Goal: Task Accomplishment & Management: Manage account settings

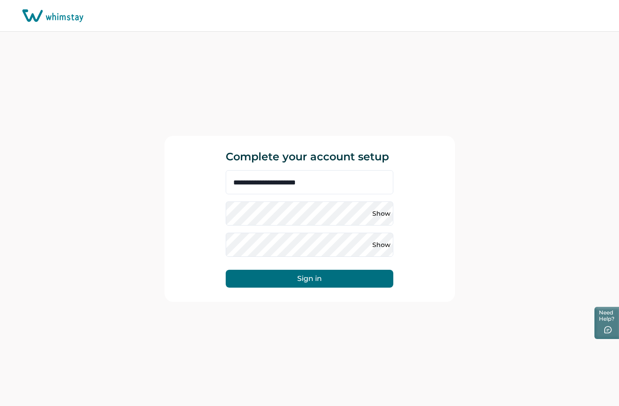
drag, startPoint x: 487, startPoint y: 266, endPoint x: 431, endPoint y: 260, distance: 56.2
click at [487, 266] on div "**********" at bounding box center [309, 219] width 619 height 375
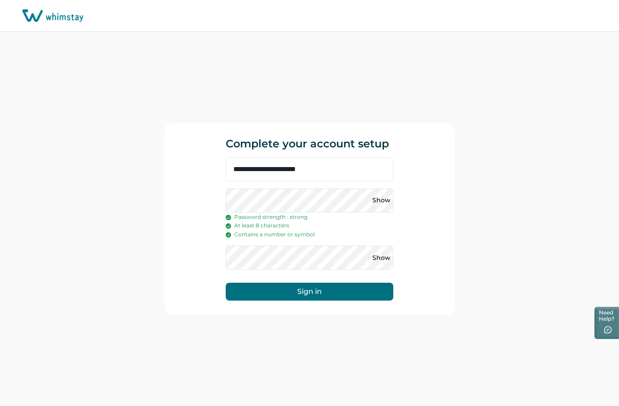
click at [510, 264] on div "**********" at bounding box center [309, 219] width 619 height 375
click at [330, 295] on button "Sign in" at bounding box center [310, 292] width 168 height 18
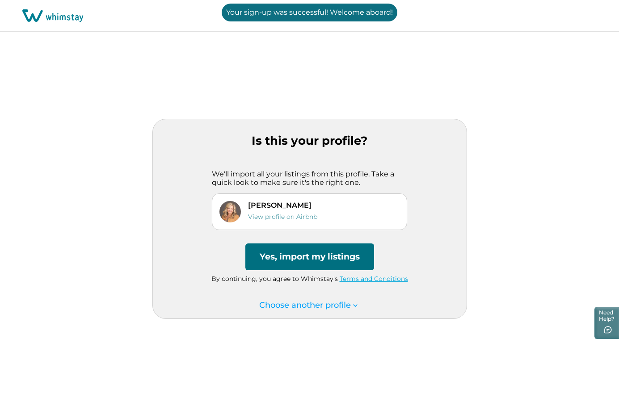
click at [301, 258] on button "Yes, import my listings" at bounding box center [309, 257] width 129 height 27
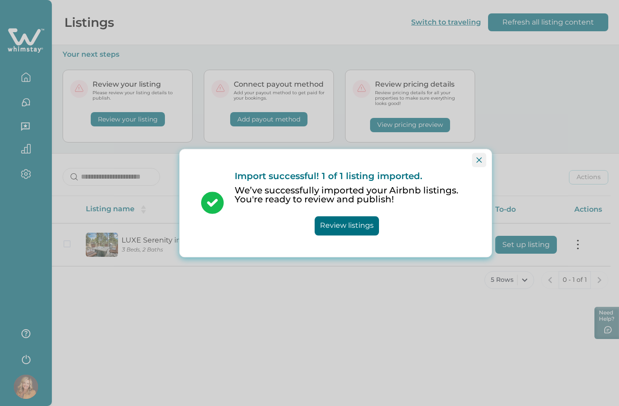
click at [479, 161] on icon "Close" at bounding box center [479, 159] width 5 height 5
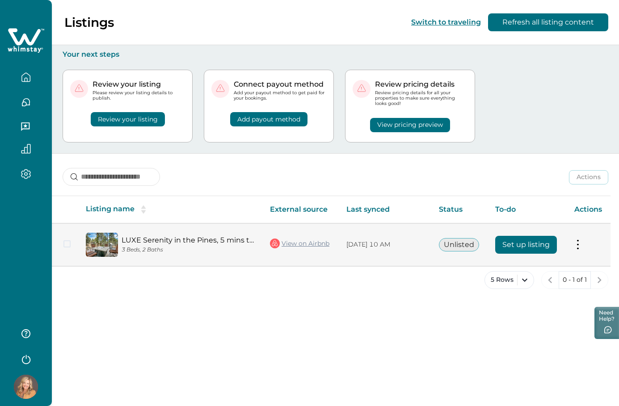
click at [533, 245] on button "Set up listing" at bounding box center [526, 245] width 62 height 18
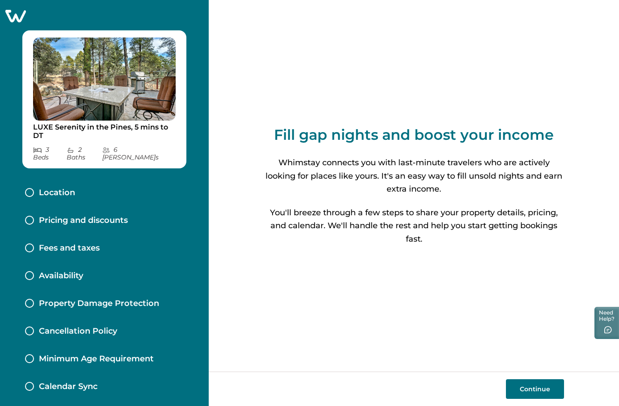
scroll to position [0, 0]
click at [540, 385] on button "Continue" at bounding box center [535, 390] width 58 height 20
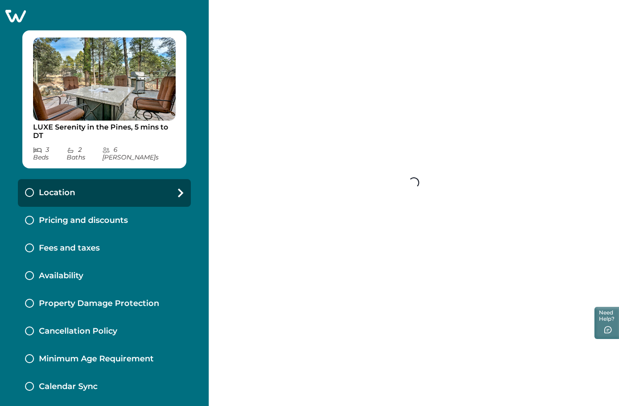
scroll to position [0, 0]
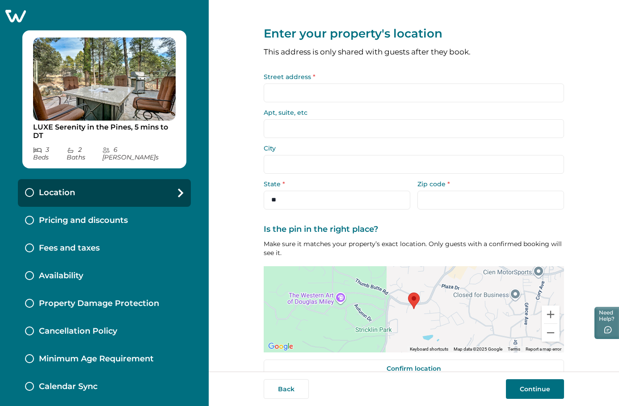
click at [312, 96] on input "Street address *" at bounding box center [414, 93] width 301 height 19
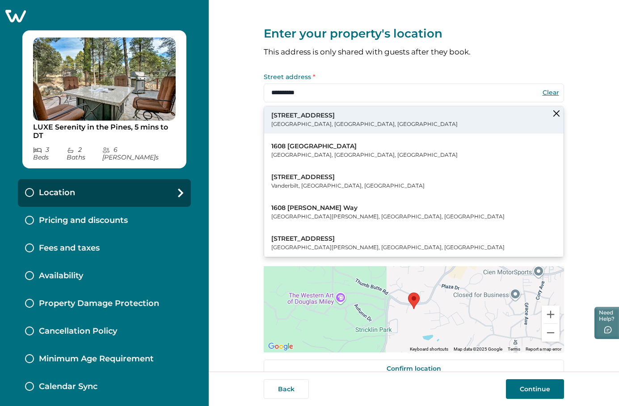
click at [305, 114] on p "[STREET_ADDRESS]" at bounding box center [364, 115] width 186 height 9
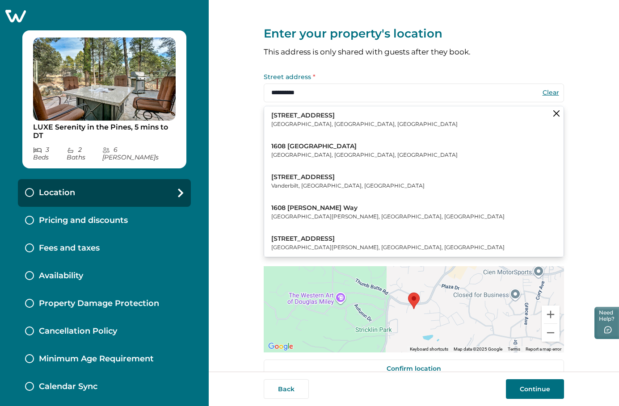
type input "**********"
type input "********"
select select "**"
type input "*****"
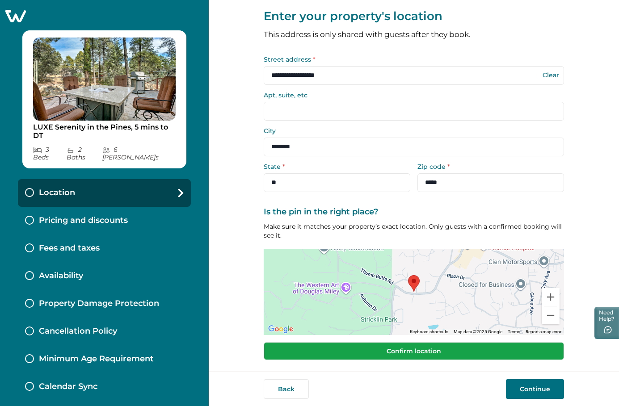
click at [408, 354] on button "Confirm location" at bounding box center [414, 352] width 301 height 18
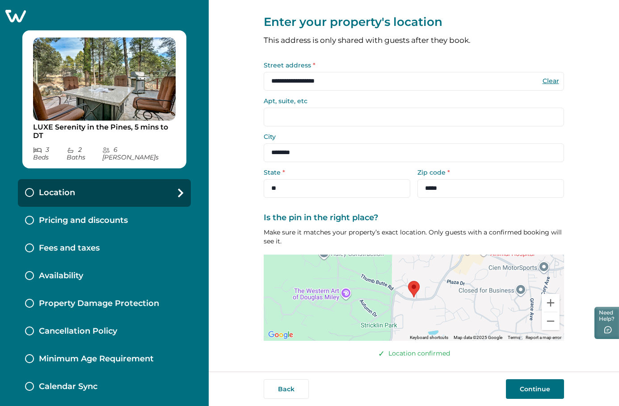
click at [531, 385] on button "Continue" at bounding box center [535, 390] width 58 height 20
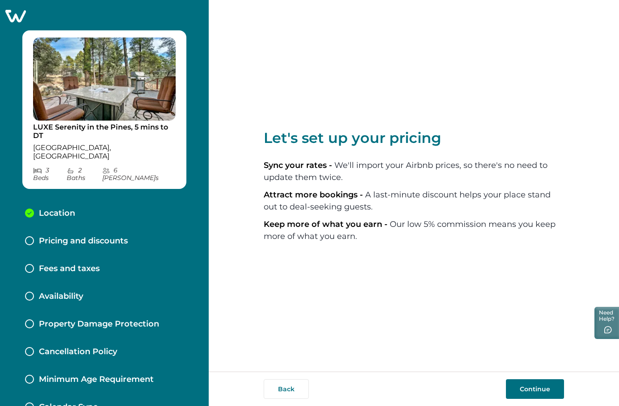
click at [533, 387] on button "Continue" at bounding box center [535, 390] width 58 height 20
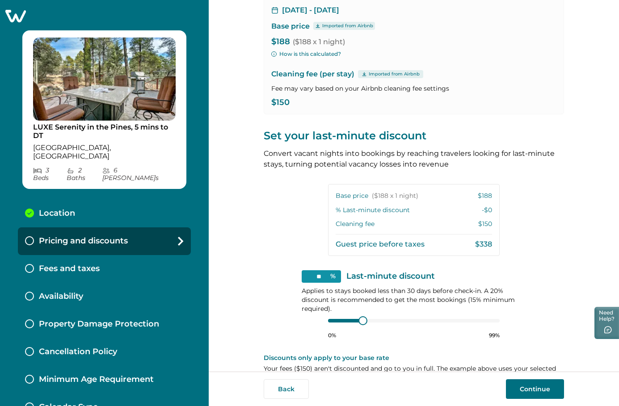
scroll to position [92, 0]
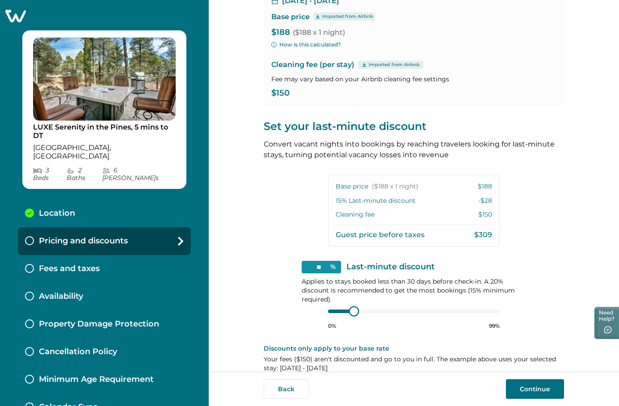
type input "**"
click at [350, 311] on div at bounding box center [354, 312] width 8 height 8
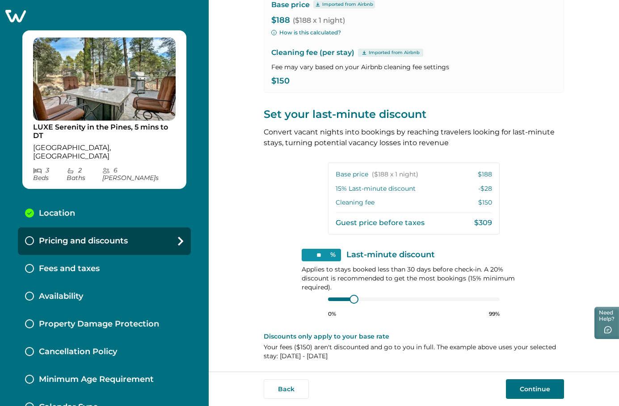
scroll to position [103, 0]
click at [530, 390] on button "Continue" at bounding box center [535, 390] width 58 height 20
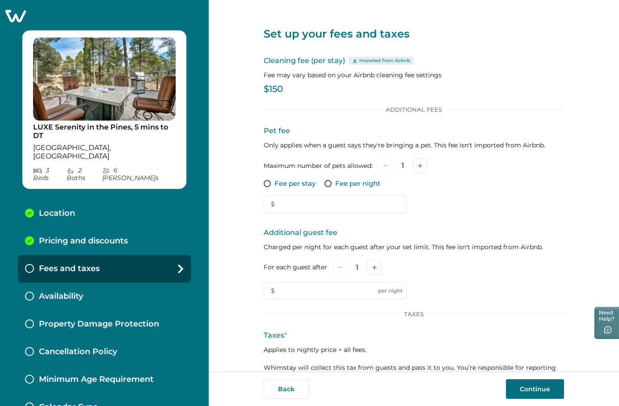
click at [271, 182] on label "Fee per stay" at bounding box center [290, 183] width 52 height 9
click at [316, 206] on input "text" at bounding box center [335, 204] width 143 height 18
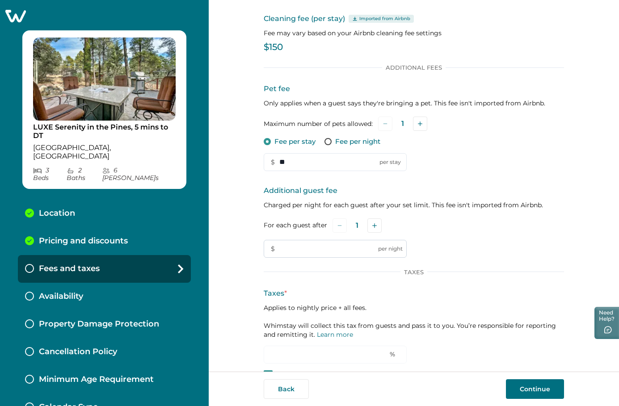
scroll to position [42, 0]
type input "**"
click at [317, 253] on input "text" at bounding box center [335, 249] width 143 height 18
click at [372, 220] on button "Add" at bounding box center [375, 225] width 14 height 14
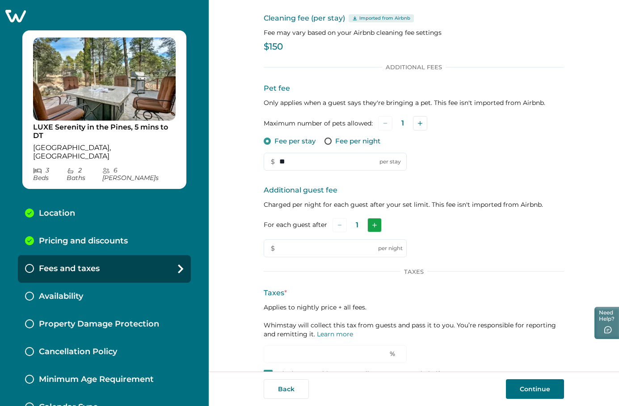
drag, startPoint x: 368, startPoint y: 224, endPoint x: 375, endPoint y: 224, distance: 7.2
click at [371, 224] on button "Add" at bounding box center [375, 225] width 14 height 14
click at [376, 224] on button "Add" at bounding box center [376, 225] width 14 height 14
click at [376, 224] on icon "Add" at bounding box center [377, 225] width 4 height 4
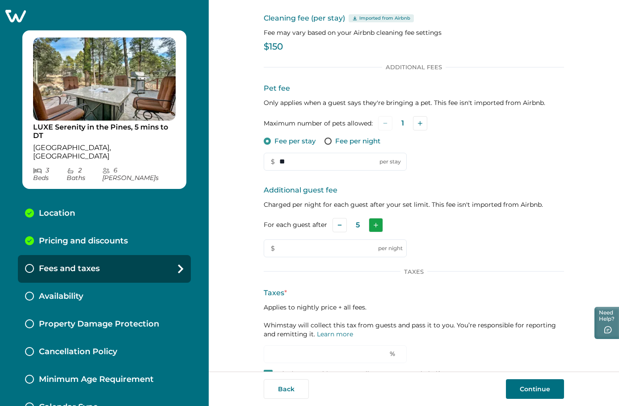
click at [376, 224] on button "Add" at bounding box center [376, 225] width 14 height 14
click at [320, 247] on input "text" at bounding box center [335, 249] width 143 height 18
click at [341, 221] on button "Subtract" at bounding box center [340, 225] width 14 height 14
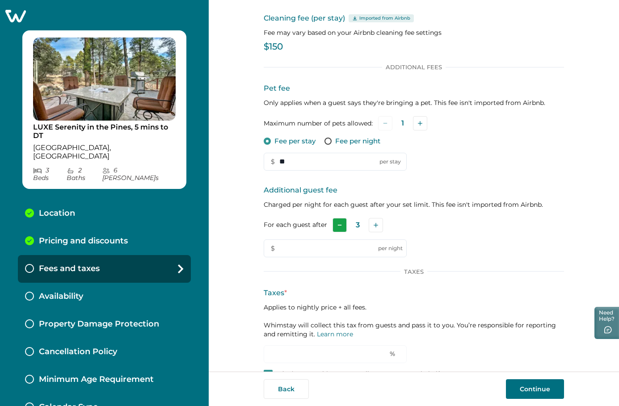
click at [341, 221] on button "Subtract" at bounding box center [340, 225] width 14 height 14
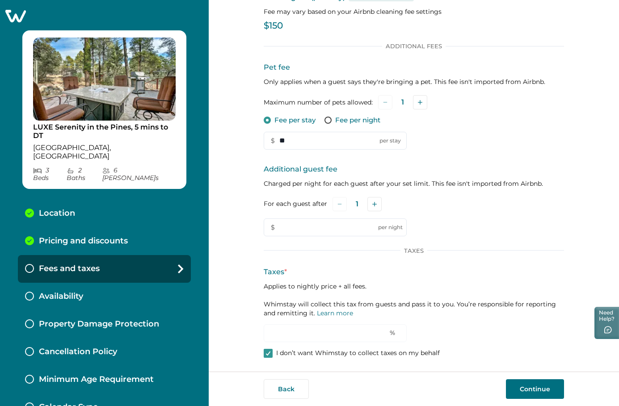
scroll to position [63, 0]
click at [534, 389] on button "Continue" at bounding box center [535, 390] width 58 height 20
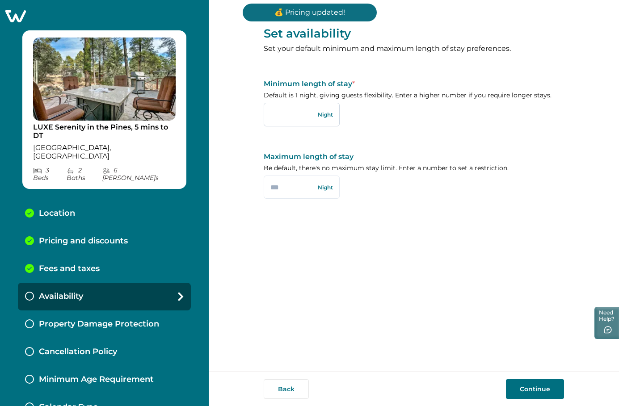
drag, startPoint x: 284, startPoint y: 111, endPoint x: 310, endPoint y: 115, distance: 27.1
click at [284, 111] on input "text" at bounding box center [302, 114] width 76 height 23
click at [279, 185] on input "text" at bounding box center [302, 187] width 76 height 23
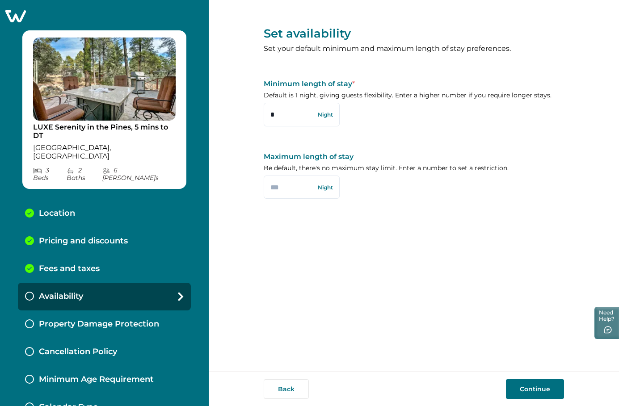
click at [414, 212] on div "Set availability Set your default minimum and maximum length of stay preference…" at bounding box center [414, 110] width 301 height 220
drag, startPoint x: 280, startPoint y: 107, endPoint x: 250, endPoint y: 111, distance: 30.2
click at [250, 111] on div "Set availability Set your default minimum and maximum length of stay preference…" at bounding box center [414, 186] width 411 height 372
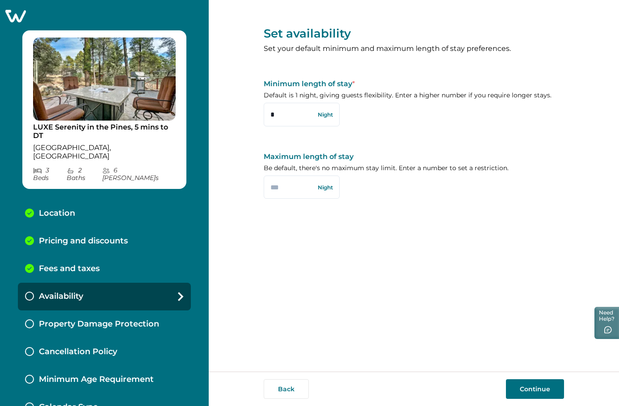
drag, startPoint x: 275, startPoint y: 110, endPoint x: 256, endPoint y: 112, distance: 19.3
click at [256, 112] on div "Set availability Set your default minimum and maximum length of stay preference…" at bounding box center [414, 186] width 411 height 372
type input "*"
click at [388, 250] on div "Set availability Set your default minimum and maximum length of stay preference…" at bounding box center [414, 186] width 301 height 372
click at [540, 390] on button "Continue" at bounding box center [535, 390] width 58 height 20
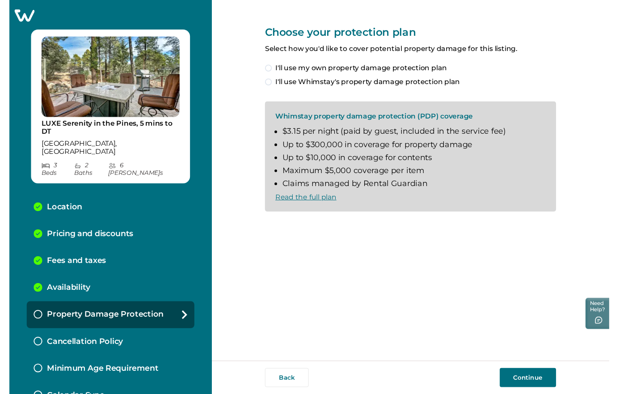
scroll to position [0, 0]
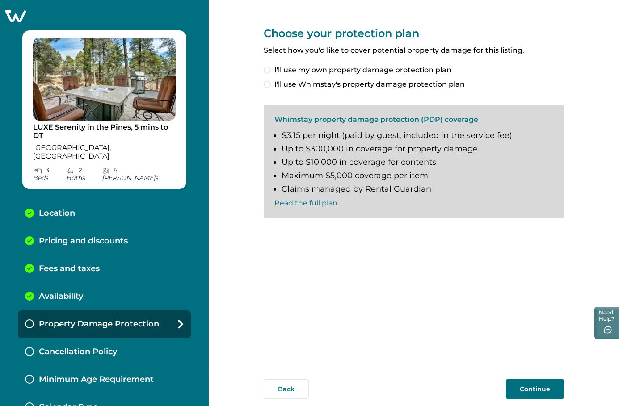
click at [320, 203] on link "Read the full plan" at bounding box center [306, 203] width 63 height 8
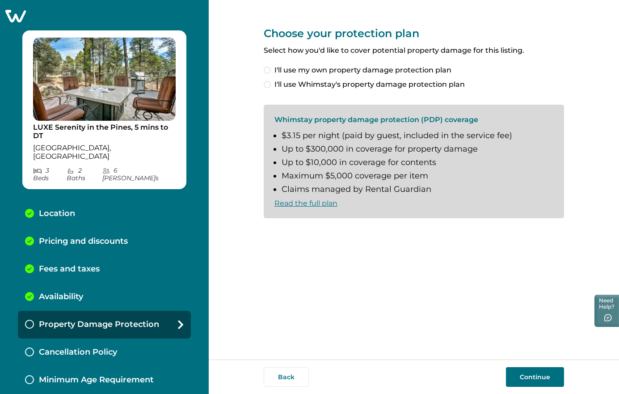
click at [272, 80] on label "I'll use Whimstay's property damage protection plan" at bounding box center [414, 84] width 301 height 11
click at [279, 228] on span "I understand and accept the Whimstay Host Terms and Conditions" at bounding box center [395, 233] width 241 height 11
click at [522, 367] on button "Continue" at bounding box center [535, 377] width 58 height 20
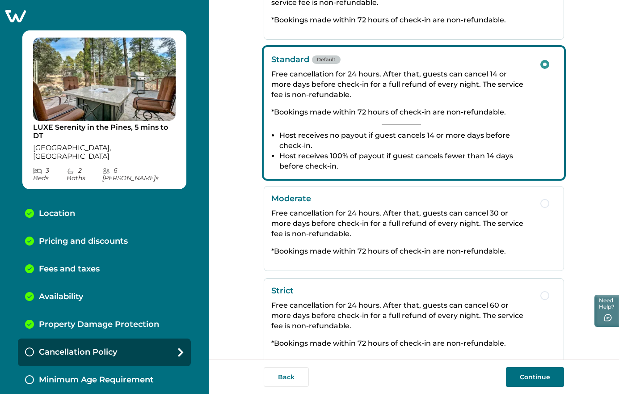
scroll to position [109, 0]
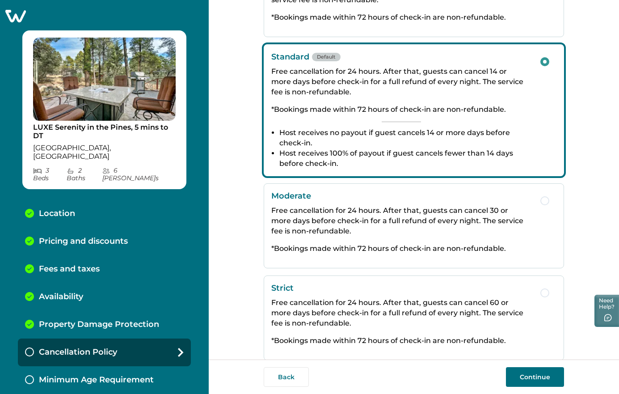
click at [486, 237] on div "Moderate Free cancellation for 24 hours. After that, guests can cancel 30 or mo…" at bounding box center [401, 226] width 260 height 70
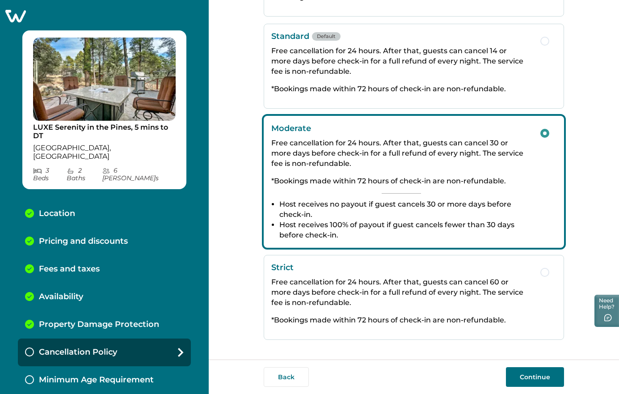
scroll to position [0, 0]
click at [549, 374] on button "Continue" at bounding box center [535, 377] width 58 height 20
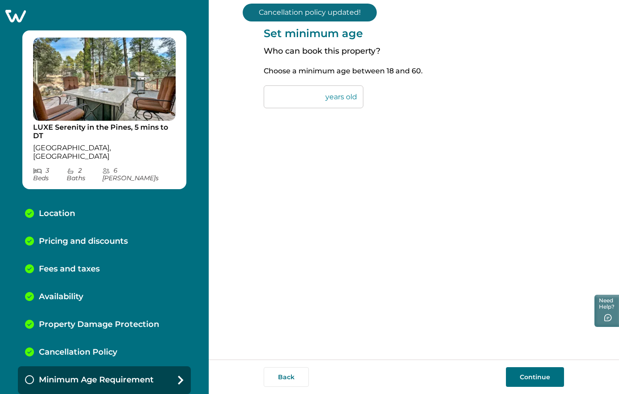
click at [533, 380] on button "Continue" at bounding box center [535, 377] width 58 height 20
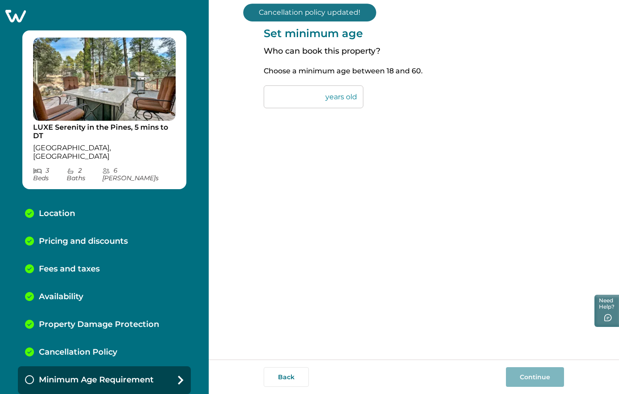
scroll to position [7, 0]
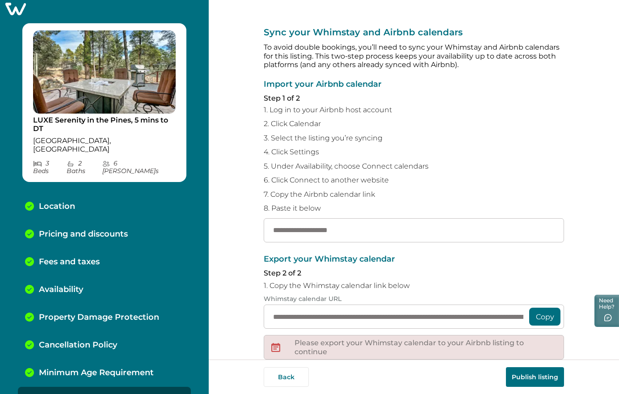
click at [316, 376] on div "Back Publish listing" at bounding box center [414, 377] width 301 height 20
click at [305, 376] on button "Back" at bounding box center [286, 377] width 45 height 20
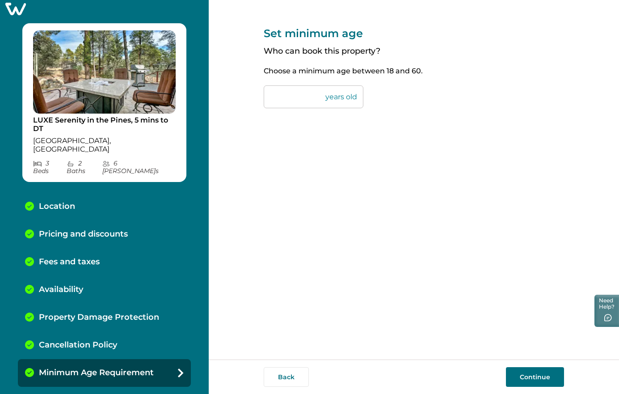
drag, startPoint x: 285, startPoint y: 102, endPoint x: 233, endPoint y: 106, distance: 52.1
click at [233, 106] on div "Set minimum age Who can book this property? Choose a minimum age between 18 and…" at bounding box center [414, 180] width 411 height 360
drag, startPoint x: 283, startPoint y: 98, endPoint x: 264, endPoint y: 98, distance: 19.2
click at [264, 98] on input "**" at bounding box center [314, 96] width 100 height 23
type input "**"
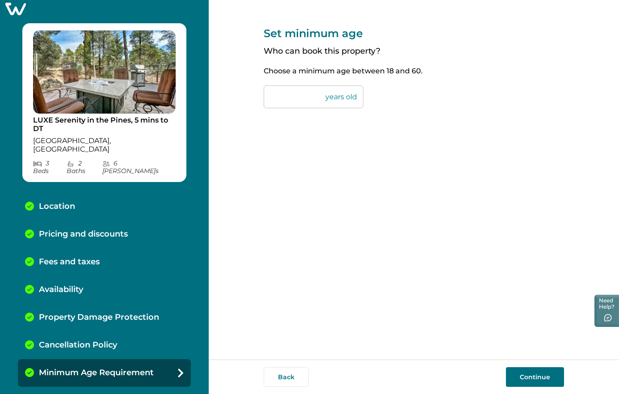
click at [524, 371] on button "Continue" at bounding box center [535, 377] width 58 height 20
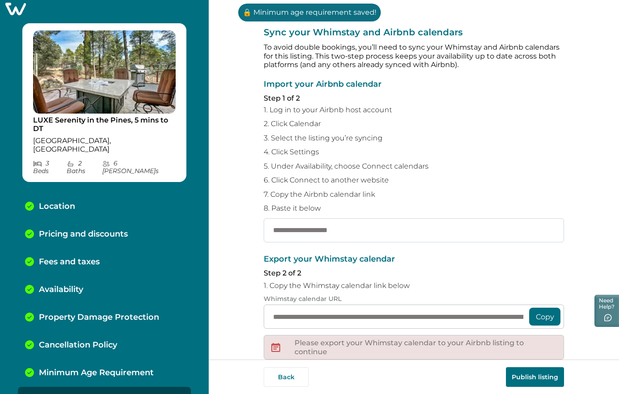
click at [313, 233] on input "text" at bounding box center [414, 230] width 301 height 24
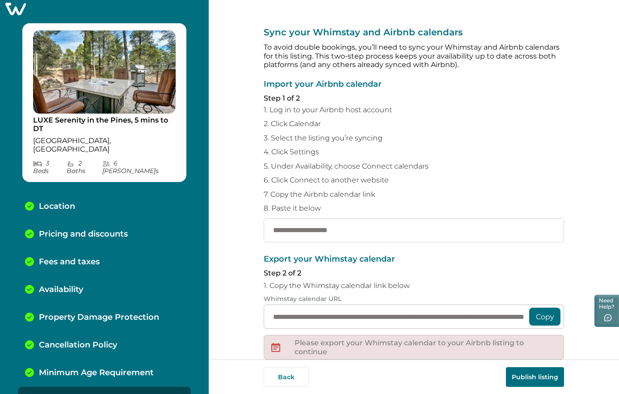
paste input "**********"
click at [251, 254] on div "**********" at bounding box center [414, 180] width 411 height 360
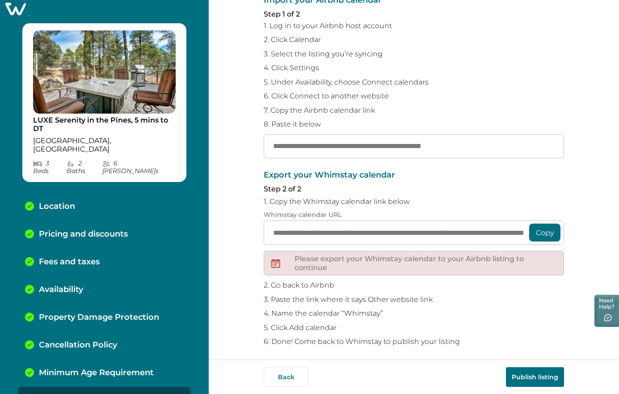
scroll to position [83, 0]
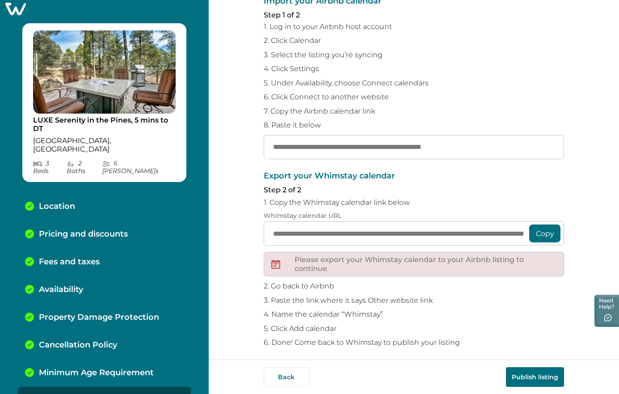
click at [321, 324] on p "5. Click Add calendar" at bounding box center [414, 328] width 301 height 9
click at [547, 226] on button "Copy" at bounding box center [544, 233] width 31 height 18
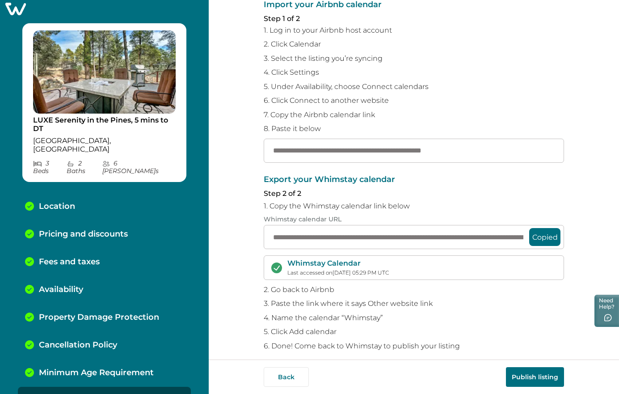
scroll to position [79, 0]
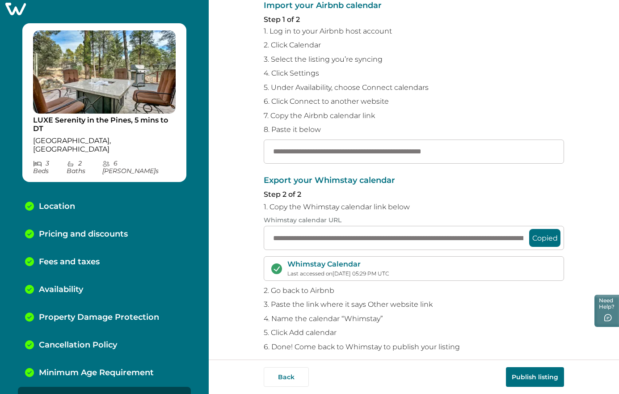
drag, startPoint x: 503, startPoint y: 149, endPoint x: 174, endPoint y: 148, distance: 329.1
click at [174, 148] on div "**********" at bounding box center [309, 197] width 619 height 394
paste input "**********"
type input "**********"
click at [356, 230] on input "**********" at bounding box center [414, 238] width 301 height 24
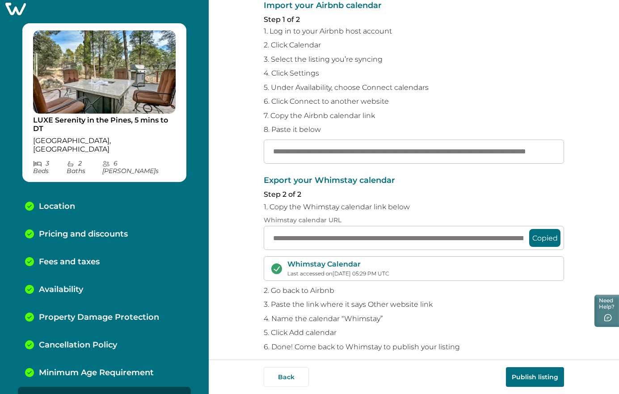
click at [546, 229] on button "Copied" at bounding box center [544, 238] width 31 height 18
click at [496, 231] on input "**********" at bounding box center [414, 238] width 301 height 24
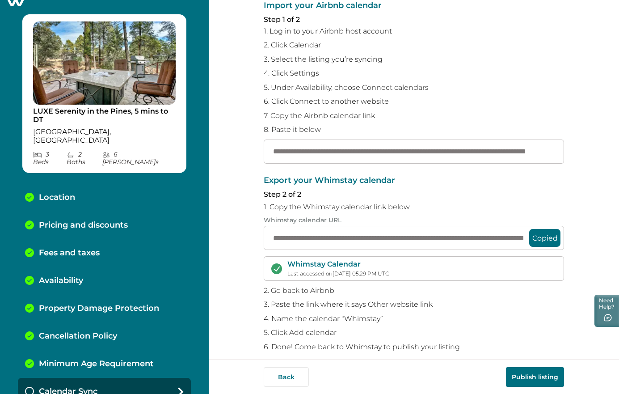
scroll to position [0, 0]
click at [62, 267] on div "Availability" at bounding box center [104, 281] width 173 height 28
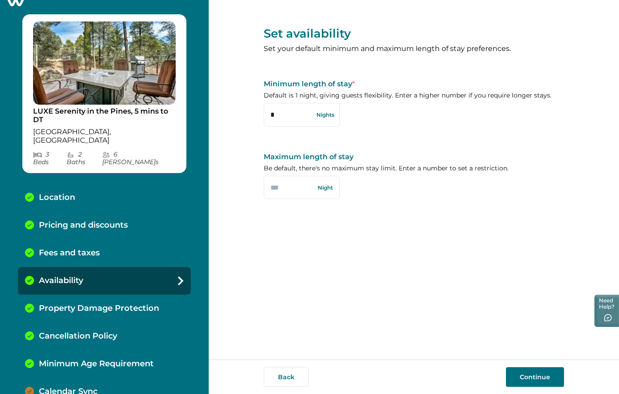
drag, startPoint x: 290, startPoint y: 116, endPoint x: 225, endPoint y: 110, distance: 64.7
click at [225, 110] on div "Set availability Set your default minimum and maximum length of stay preference…" at bounding box center [414, 180] width 411 height 360
type input "*"
click at [79, 387] on p "Calendar Sync" at bounding box center [68, 392] width 59 height 10
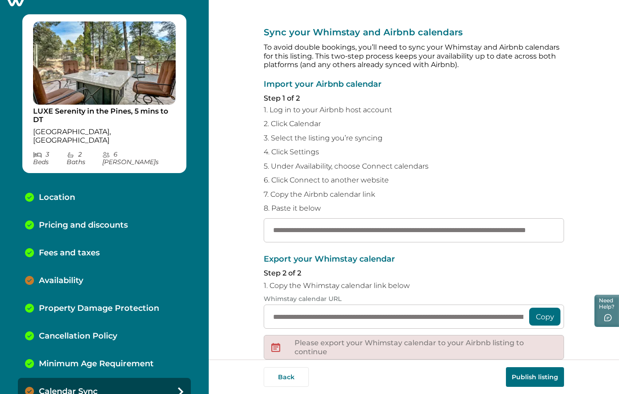
click at [59, 267] on div "Availability" at bounding box center [104, 281] width 173 height 28
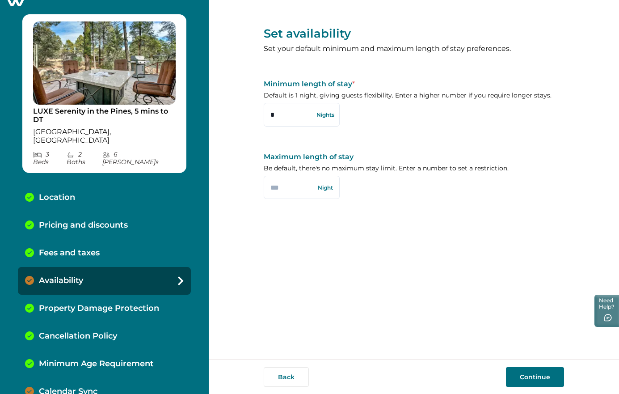
click at [47, 378] on div "Calendar Sync" at bounding box center [104, 392] width 173 height 28
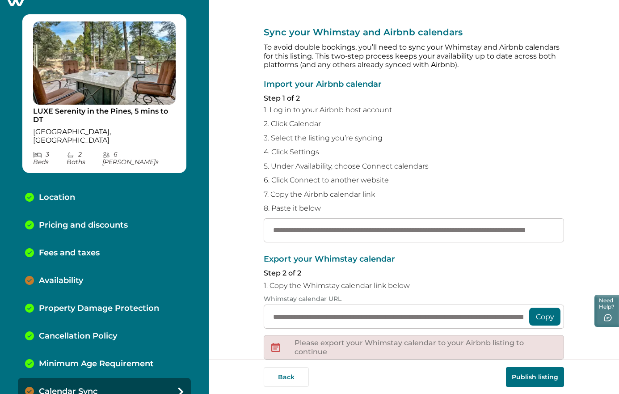
scroll to position [0, 0]
click at [533, 372] on button "Publish listing" at bounding box center [535, 377] width 58 height 20
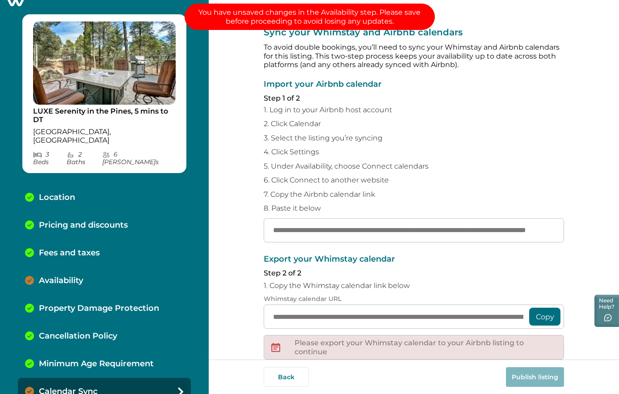
click at [47, 276] on p "Availability" at bounding box center [61, 281] width 44 height 10
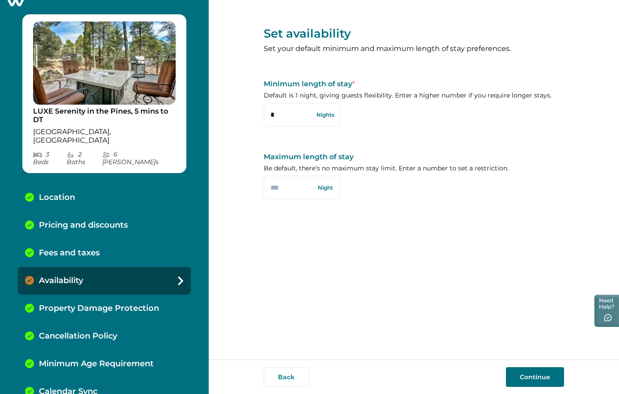
scroll to position [0, 0]
click at [537, 380] on button "Continue" at bounding box center [535, 377] width 58 height 20
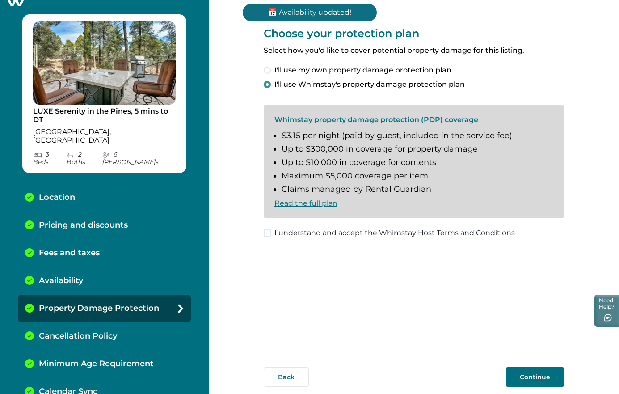
scroll to position [0, 0]
click at [82, 378] on div "Calendar Sync" at bounding box center [104, 392] width 173 height 28
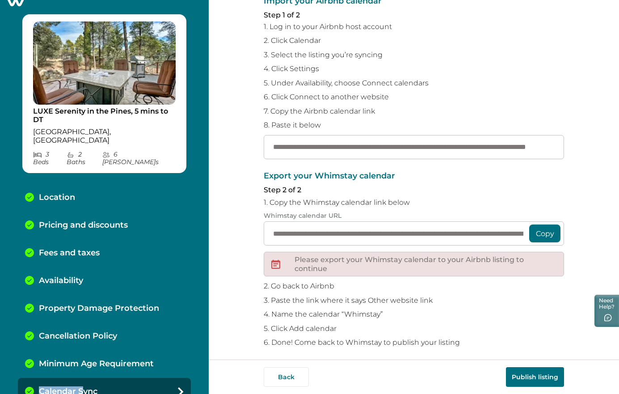
click at [537, 368] on button "Publish listing" at bounding box center [535, 377] width 58 height 20
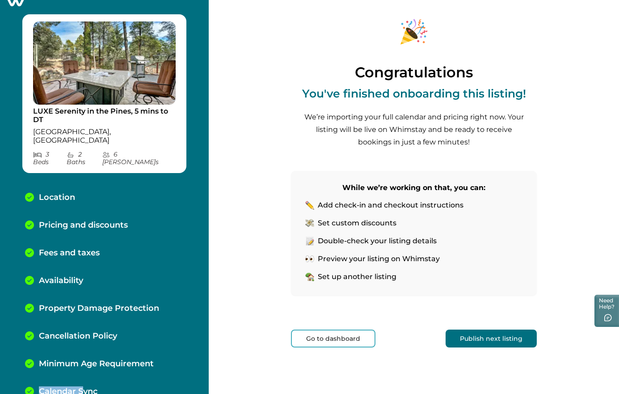
scroll to position [21, 0]
click at [381, 347] on div "Congratulations You've finished onboarding this listing! We’re importing your f…" at bounding box center [414, 186] width 246 height 415
click at [298, 337] on button "Go to dashboard" at bounding box center [333, 339] width 85 height 18
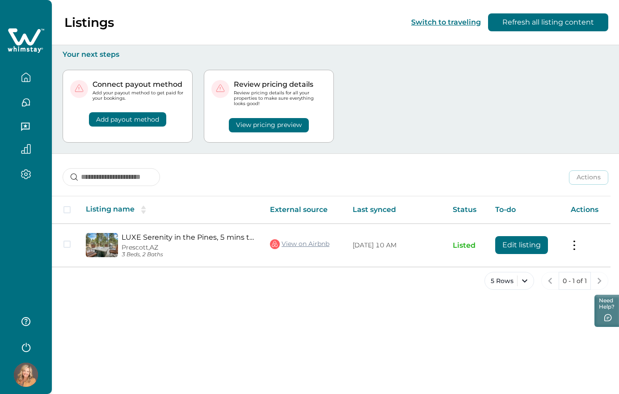
click at [293, 127] on button "View pricing preview" at bounding box center [269, 125] width 80 height 14
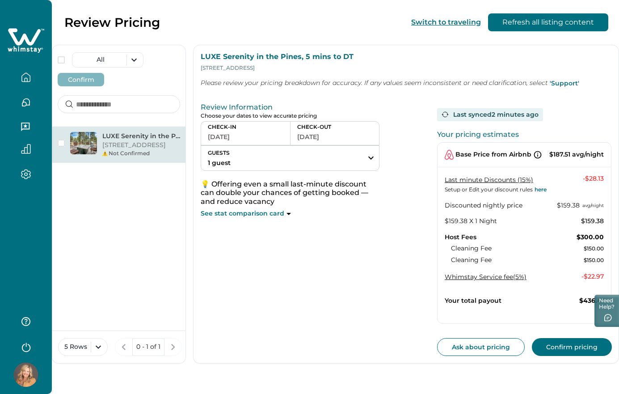
click at [579, 347] on button "Confirm pricing" at bounding box center [572, 347] width 80 height 18
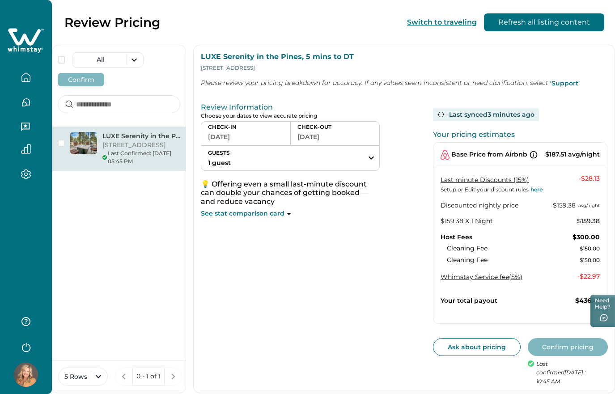
click at [29, 37] on icon at bounding box center [26, 40] width 37 height 27
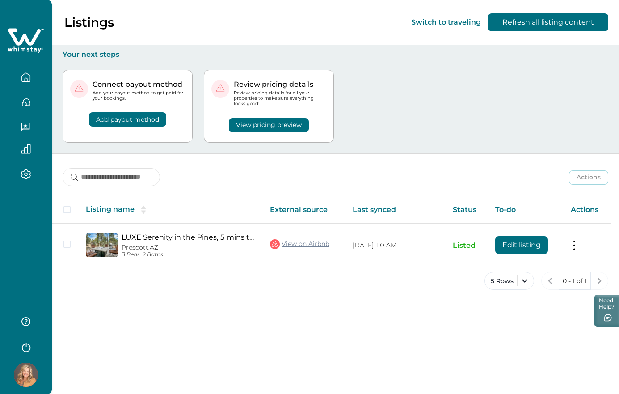
click at [117, 119] on button "Add payout method" at bounding box center [127, 119] width 77 height 14
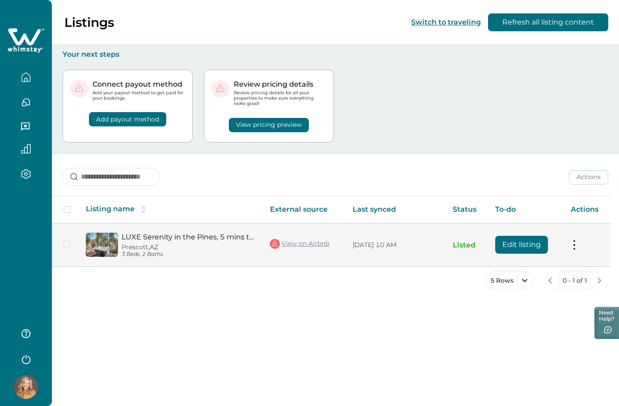
click at [123, 240] on link "LUXE Serenity in the Pines, 5 mins to DT" at bounding box center [189, 237] width 134 height 8
